Goal: Information Seeking & Learning: Learn about a topic

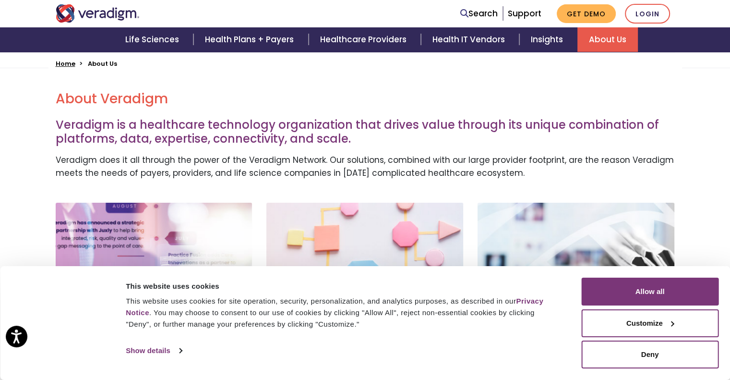
scroll to position [240, 0]
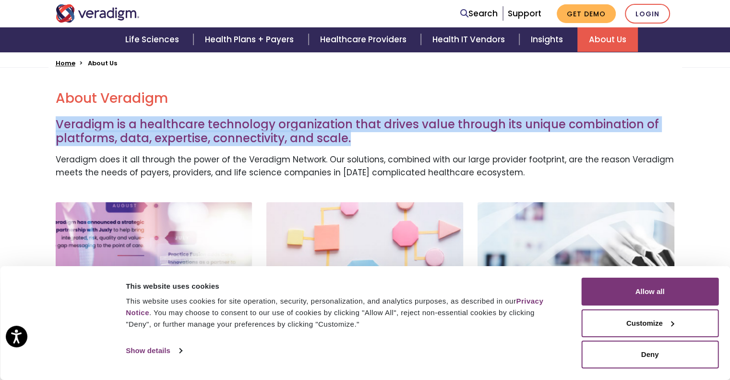
drag, startPoint x: 57, startPoint y: 124, endPoint x: 354, endPoint y: 141, distance: 298.1
click at [354, 141] on h3 "Veradigm is a healthcare technology organization that drives value through its …" at bounding box center [365, 132] width 619 height 28
copy h3 "Veradigm is a healthcare technology organization that drives value through its …"
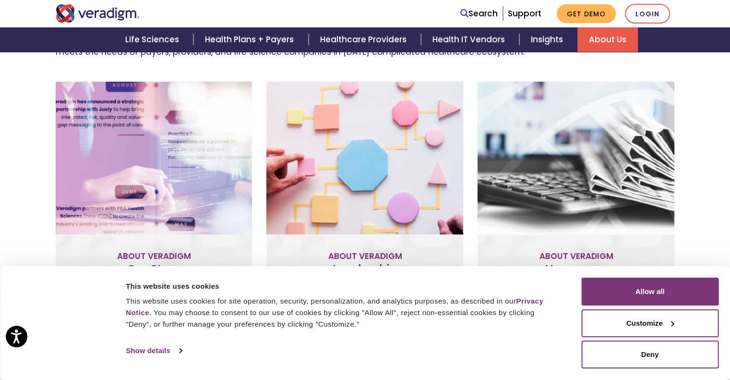
scroll to position [120, 0]
